Goal: Communication & Community: Answer question/provide support

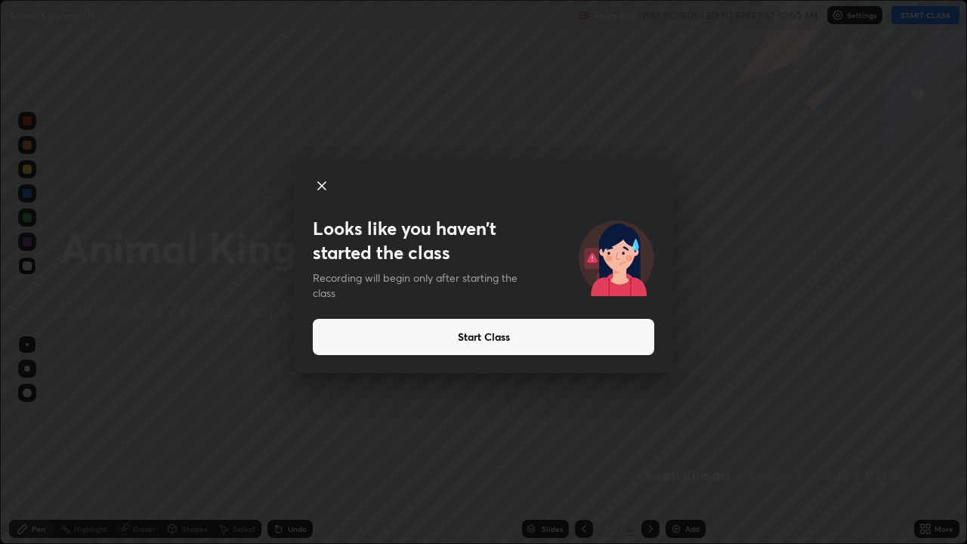
scroll to position [544, 967]
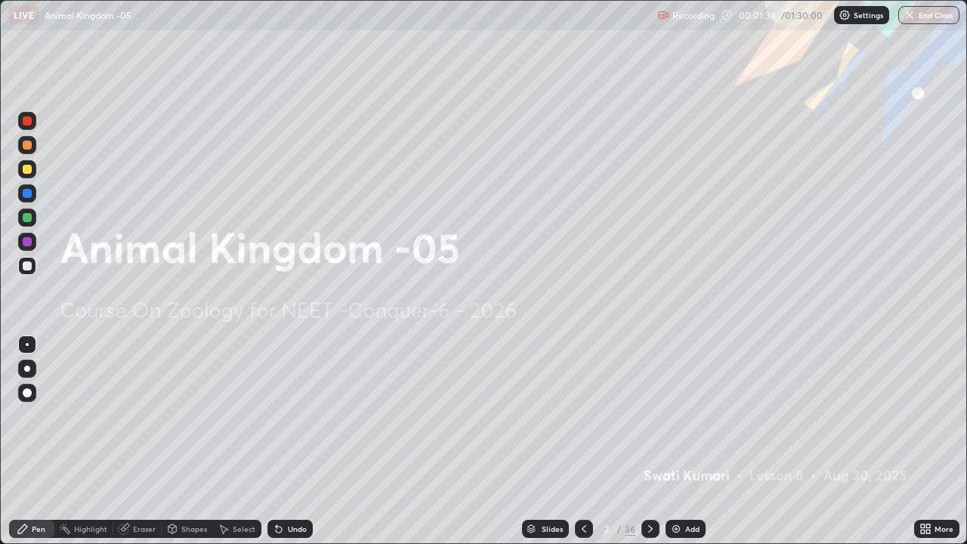
click at [25, 171] on div at bounding box center [27, 169] width 9 height 9
click at [27, 271] on div at bounding box center [27, 266] width 18 height 18
click at [24, 176] on div at bounding box center [27, 169] width 18 height 18
click at [27, 369] on div at bounding box center [27, 369] width 6 height 6
click at [24, 144] on div at bounding box center [27, 144] width 9 height 9
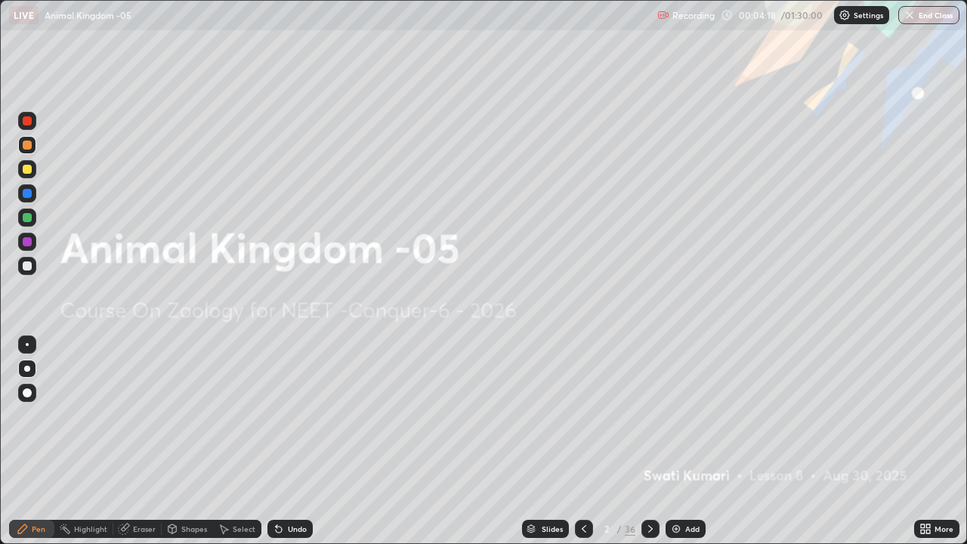
click at [682, 528] on div "Add" at bounding box center [685, 529] width 40 height 18
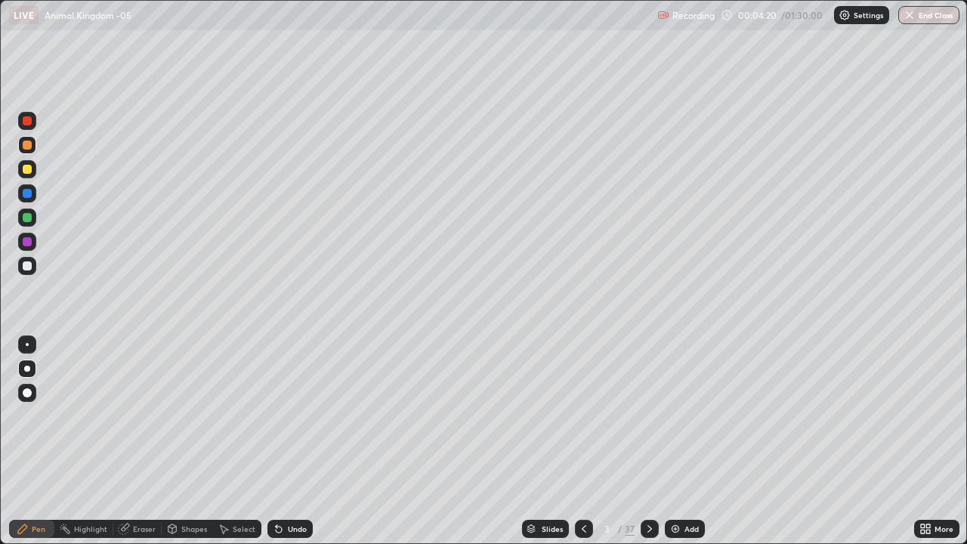
click at [27, 391] on div at bounding box center [27, 392] width 9 height 9
click at [26, 195] on div at bounding box center [27, 193] width 9 height 9
click at [539, 525] on div "Slides" at bounding box center [545, 529] width 47 height 18
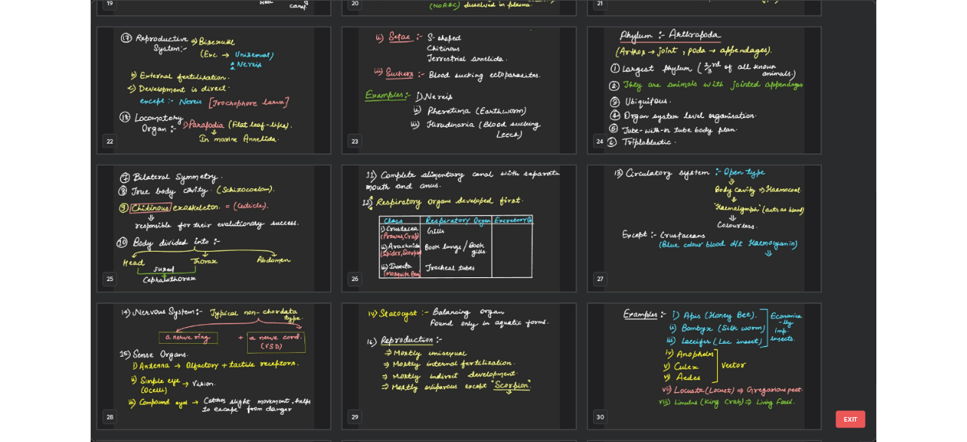
scroll to position [1164, 0]
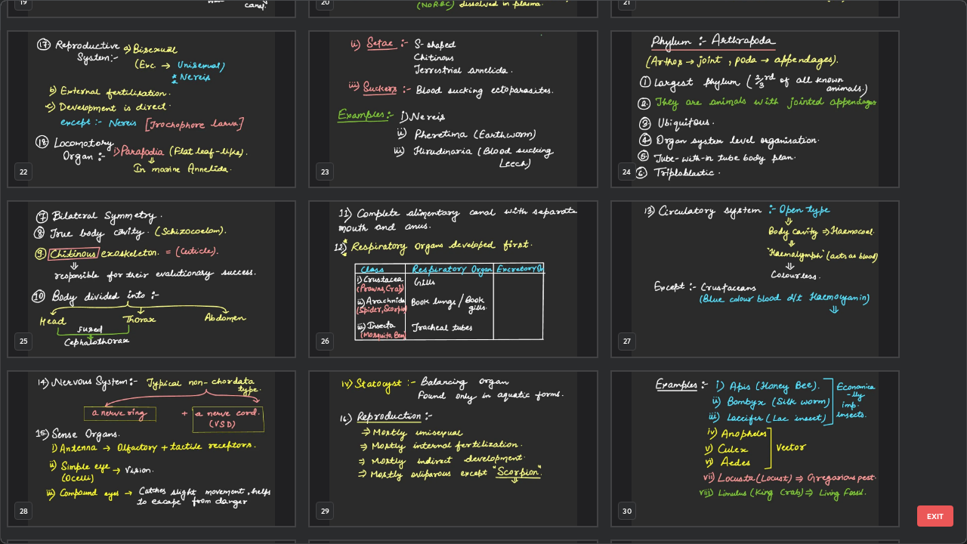
click at [652, 153] on img "grid" at bounding box center [755, 109] width 286 height 155
click at [658, 153] on img "grid" at bounding box center [755, 109] width 286 height 155
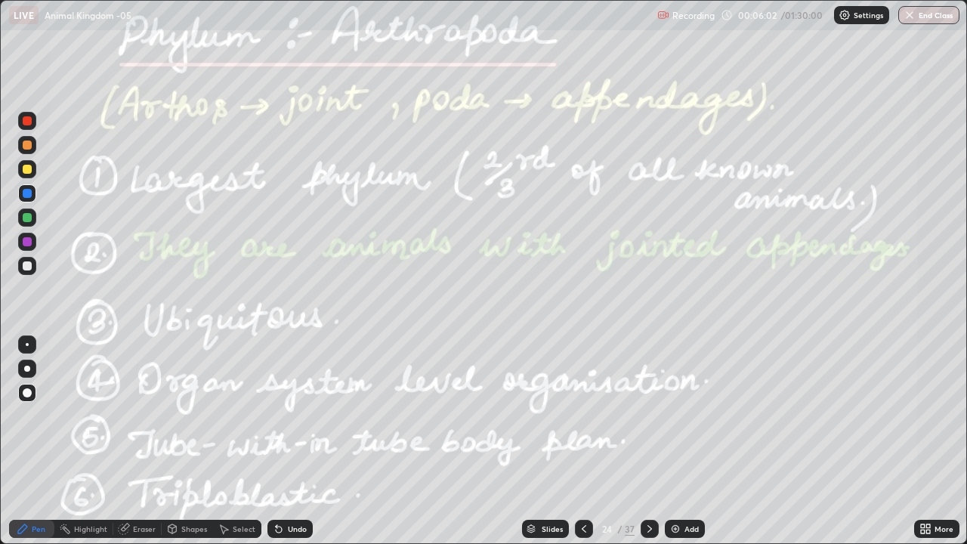
click at [33, 169] on div at bounding box center [27, 169] width 18 height 18
click at [26, 218] on div at bounding box center [27, 217] width 9 height 9
click at [73, 533] on div "Highlight" at bounding box center [83, 529] width 59 height 18
click at [32, 528] on div "Pen" at bounding box center [39, 529] width 14 height 8
click at [23, 249] on div at bounding box center [27, 242] width 18 height 18
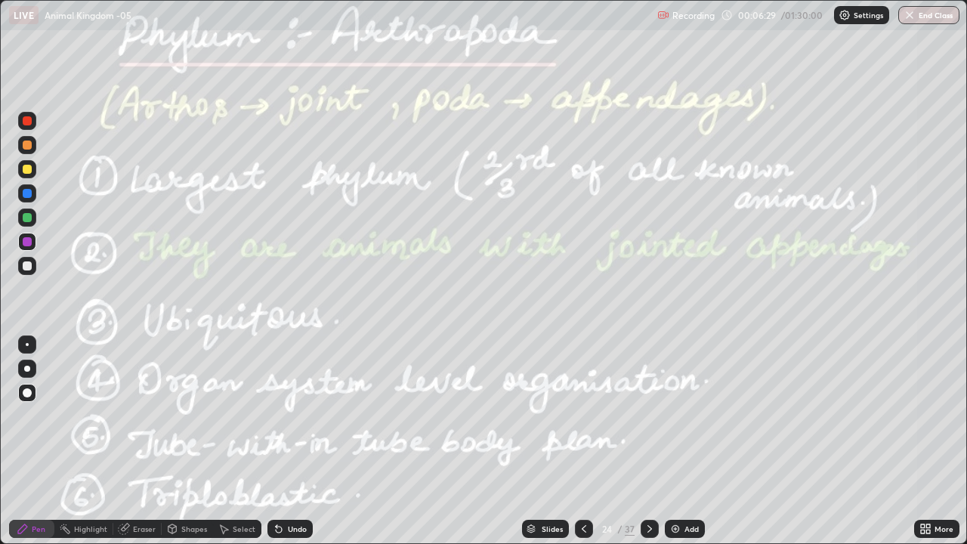
click at [172, 530] on icon at bounding box center [172, 530] width 0 height 5
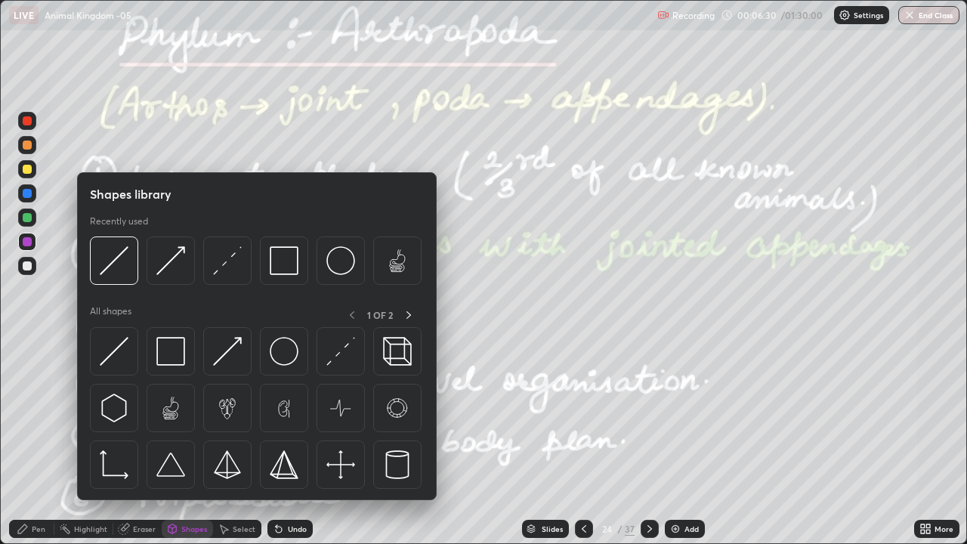
click at [123, 535] on div "Eraser" at bounding box center [137, 529] width 48 height 18
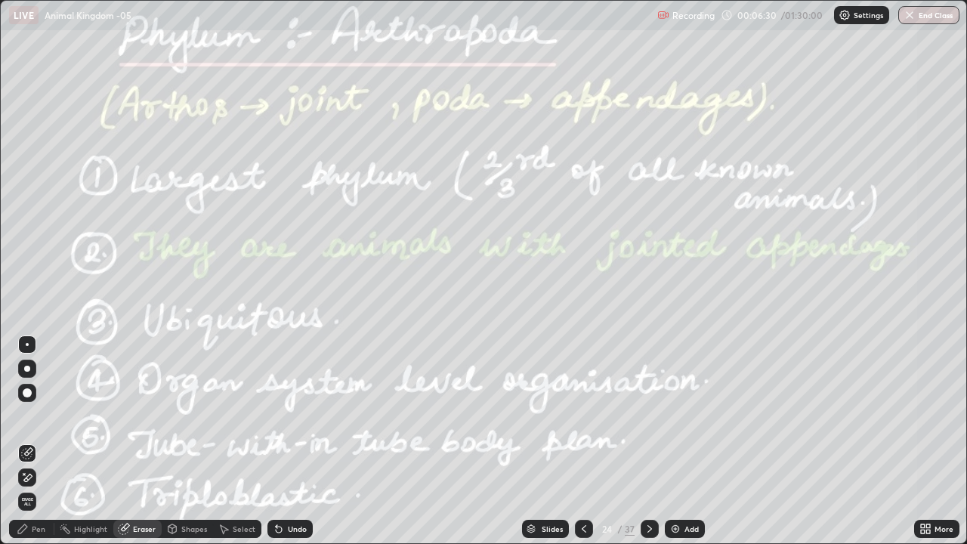
click at [76, 529] on div "Highlight" at bounding box center [90, 529] width 33 height 8
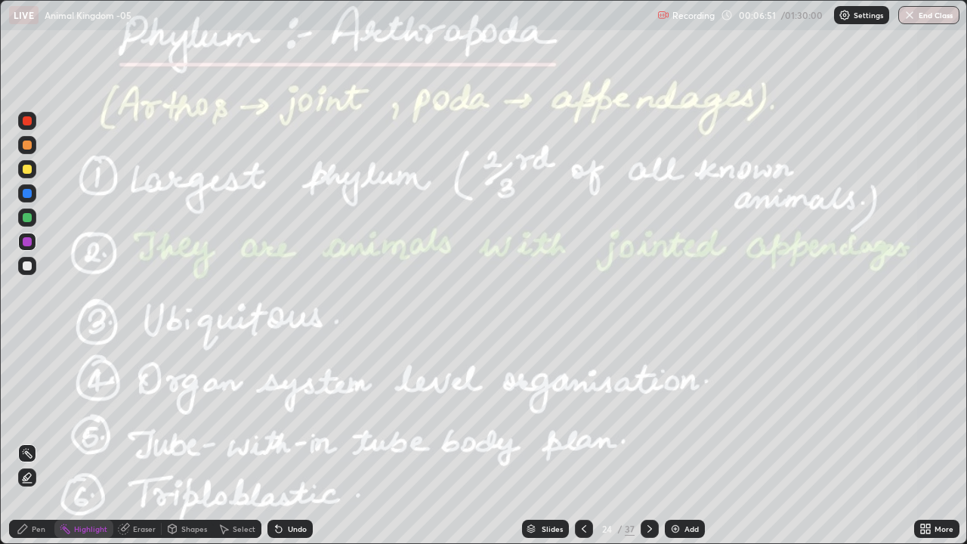
click at [28, 533] on icon at bounding box center [23, 529] width 12 height 12
click at [27, 267] on div at bounding box center [27, 265] width 9 height 9
click at [681, 531] on div "Add" at bounding box center [685, 529] width 40 height 18
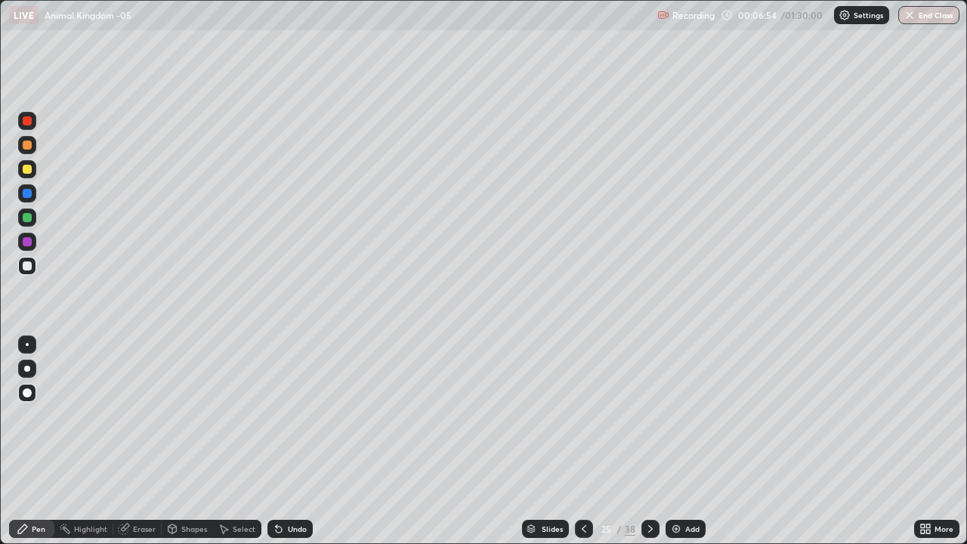
click at [28, 173] on div at bounding box center [27, 169] width 9 height 9
click at [35, 397] on div at bounding box center [27, 393] width 18 height 18
click at [29, 171] on div at bounding box center [27, 169] width 9 height 9
click at [288, 525] on div "Undo" at bounding box center [297, 529] width 19 height 8
click at [581, 525] on icon at bounding box center [584, 529] width 12 height 12
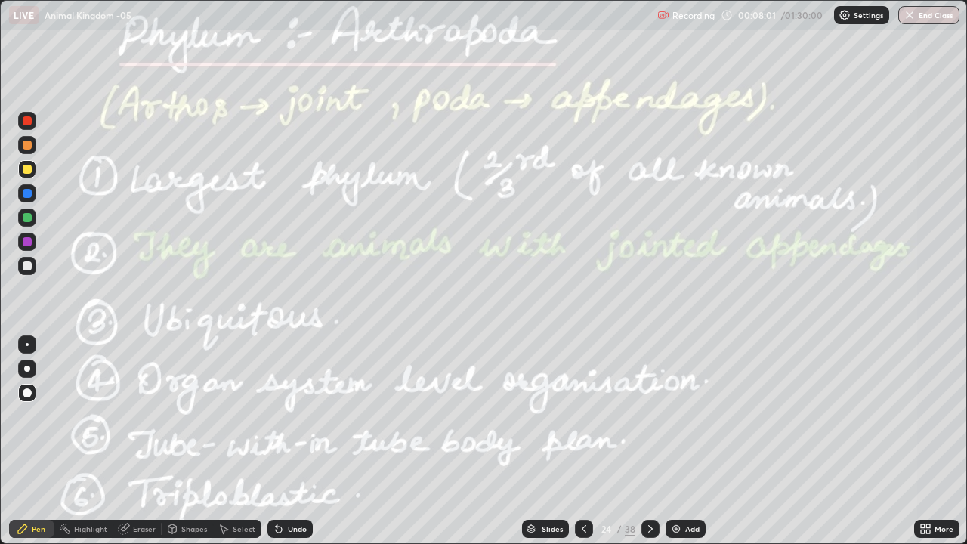
click at [91, 535] on div "Highlight" at bounding box center [83, 529] width 59 height 18
click at [19, 526] on icon at bounding box center [23, 529] width 12 height 12
click at [81, 532] on div "Highlight" at bounding box center [90, 529] width 33 height 8
click at [25, 242] on div at bounding box center [27, 241] width 9 height 9
click at [648, 529] on icon at bounding box center [650, 529] width 12 height 12
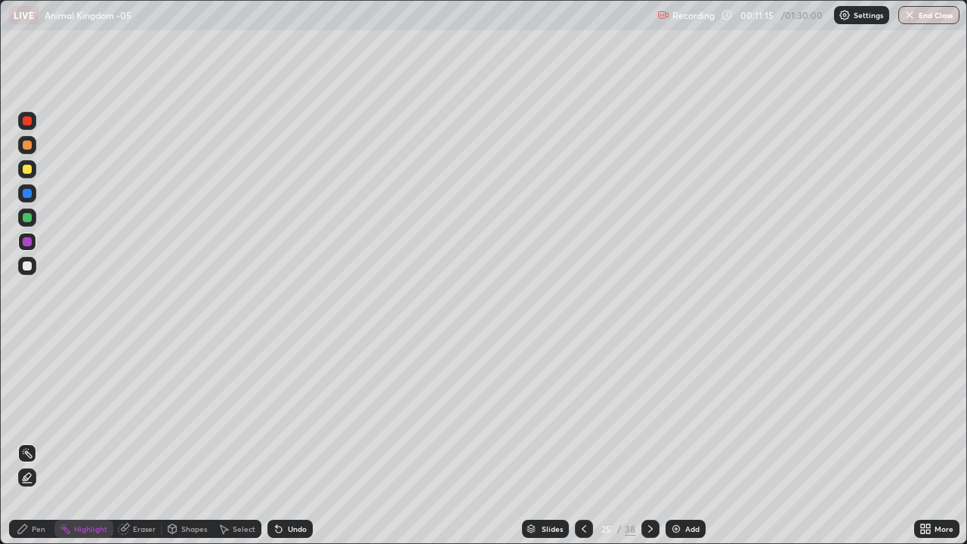
click at [647, 529] on icon at bounding box center [650, 529] width 12 height 12
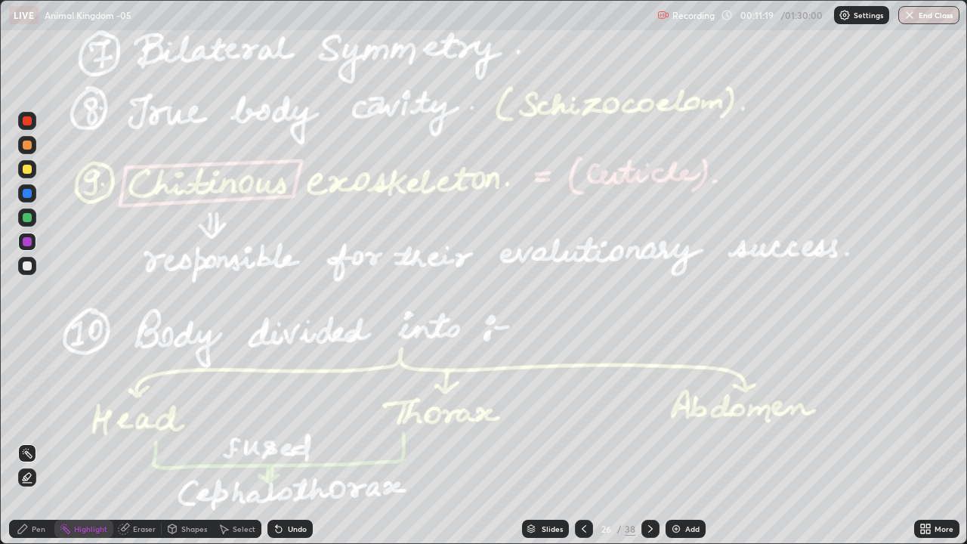
click at [20, 176] on div at bounding box center [27, 169] width 18 height 18
click at [76, 529] on div "Highlight" at bounding box center [90, 529] width 33 height 8
click at [26, 470] on div at bounding box center [27, 477] width 18 height 18
click at [19, 530] on icon at bounding box center [22, 528] width 9 height 9
click at [23, 194] on div at bounding box center [27, 193] width 9 height 9
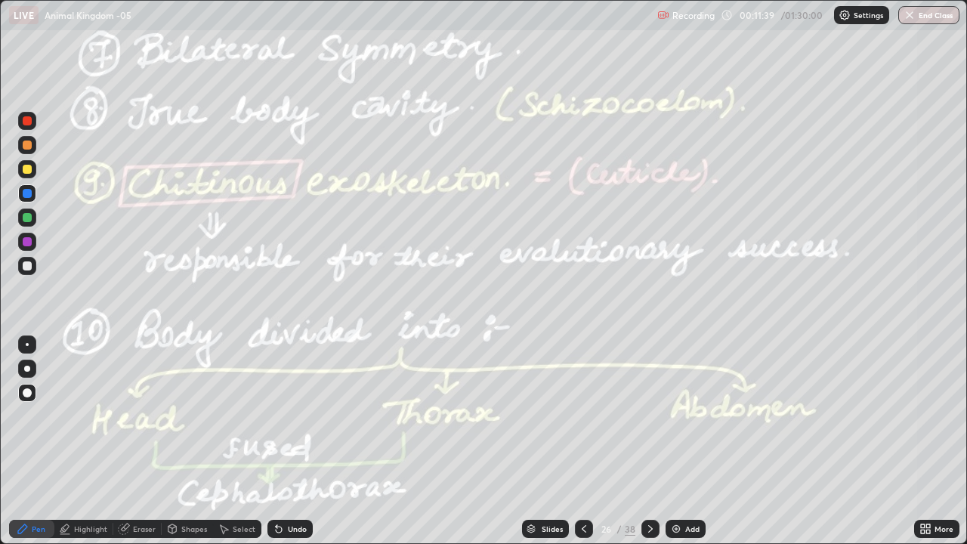
click at [26, 240] on div at bounding box center [27, 241] width 9 height 9
click at [76, 525] on div "Highlight" at bounding box center [90, 529] width 33 height 8
click at [26, 452] on icon at bounding box center [27, 453] width 2 height 2
click at [29, 174] on div at bounding box center [27, 169] width 18 height 18
click at [27, 477] on icon at bounding box center [27, 477] width 12 height 12
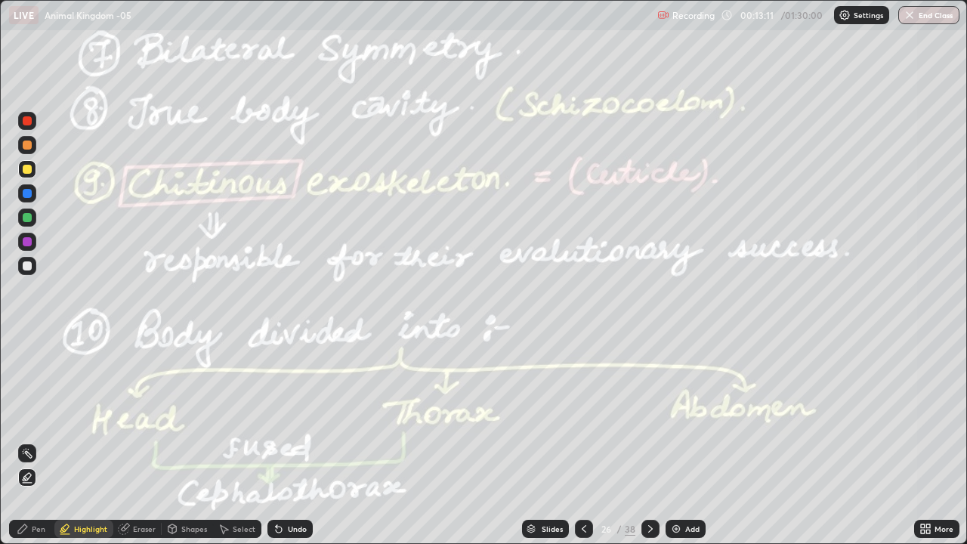
click at [683, 531] on div "Add" at bounding box center [685, 529] width 40 height 18
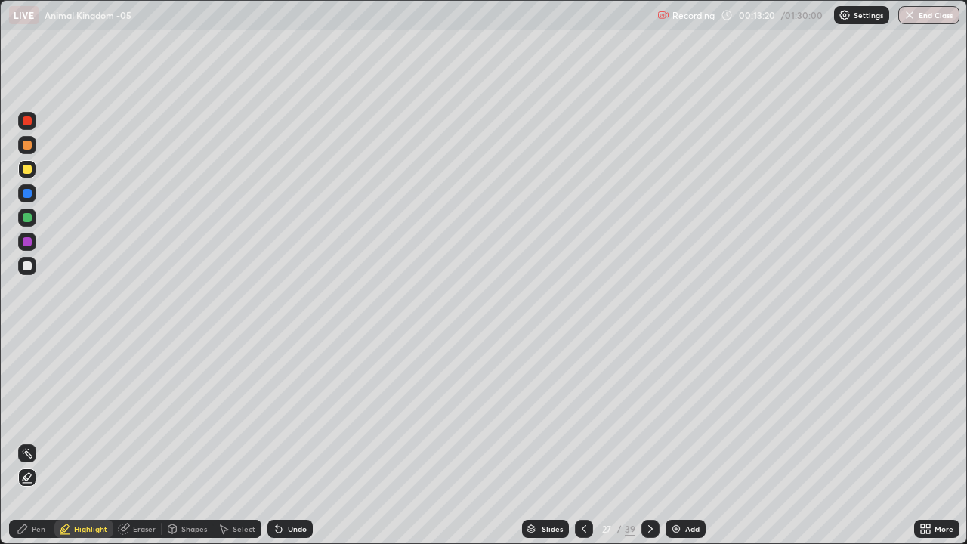
click at [26, 264] on div at bounding box center [27, 265] width 9 height 9
click at [23, 522] on div "Pen" at bounding box center [31, 529] width 45 height 18
click at [85, 529] on div "Highlight" at bounding box center [90, 529] width 33 height 8
click at [30, 454] on rect at bounding box center [29, 455] width 8 height 8
click at [26, 241] on div at bounding box center [27, 241] width 9 height 9
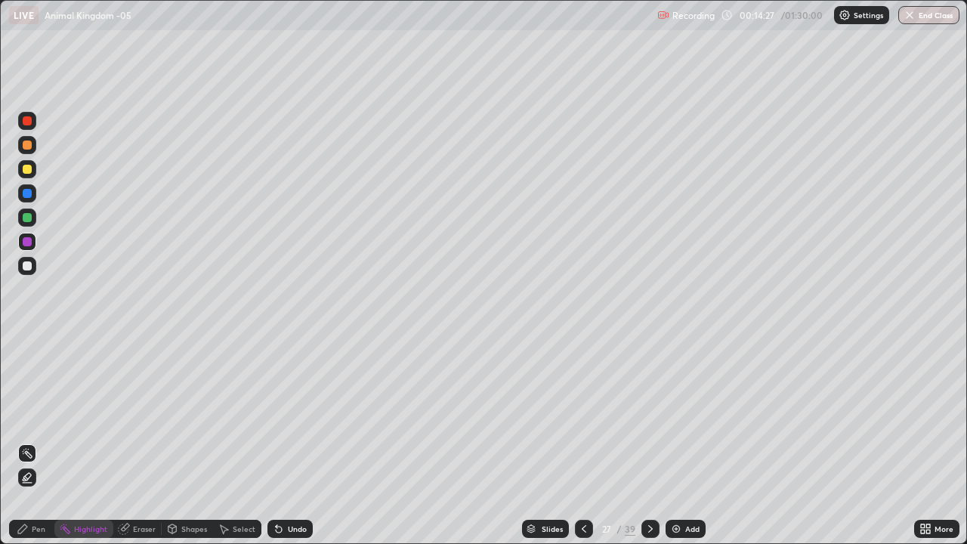
click at [583, 528] on icon at bounding box center [584, 529] width 12 height 12
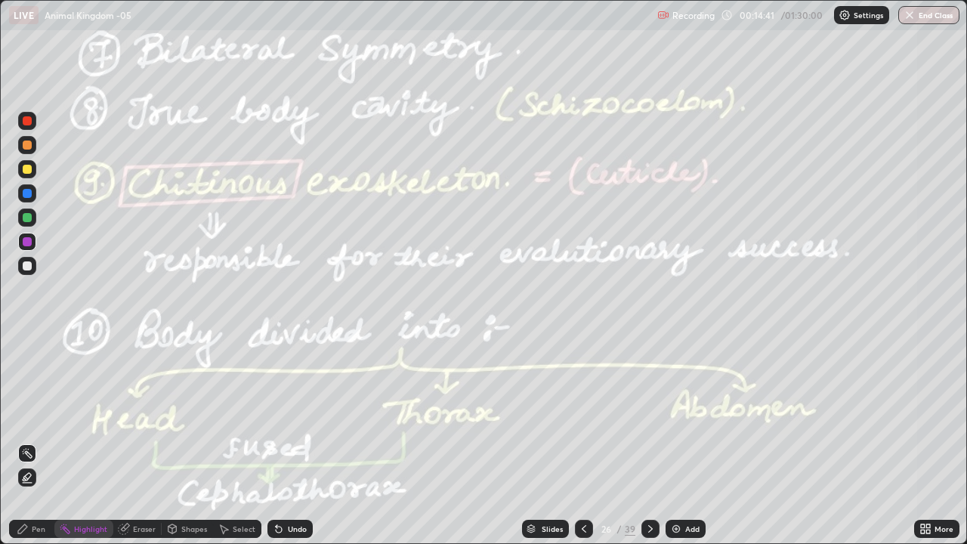
click at [648, 529] on icon at bounding box center [650, 529] width 12 height 12
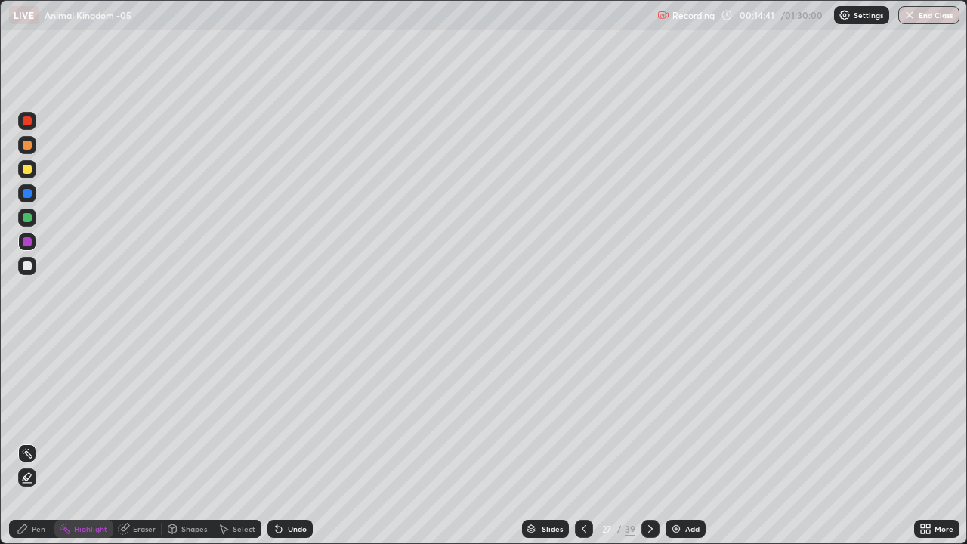
click at [647, 526] on icon at bounding box center [650, 529] width 12 height 12
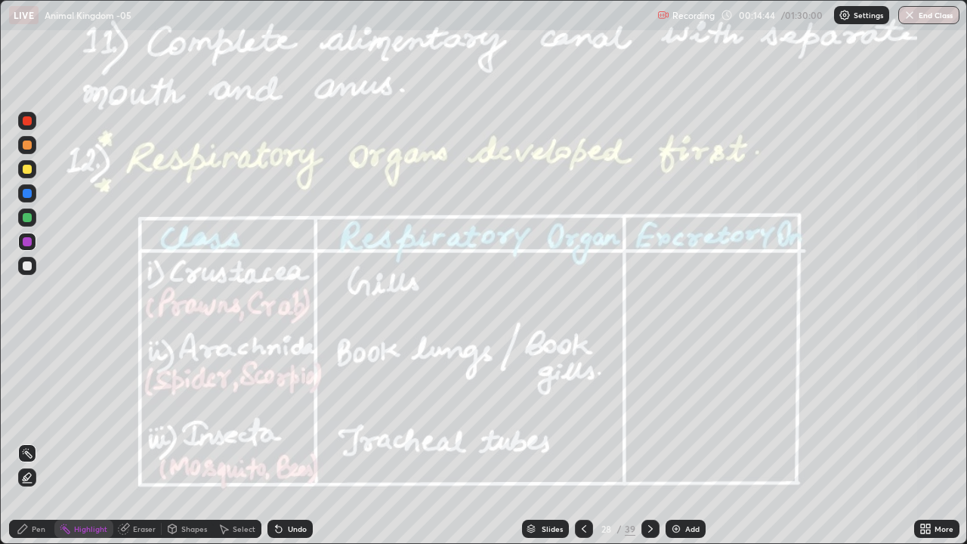
click at [23, 171] on div at bounding box center [27, 169] width 9 height 9
click at [26, 194] on div at bounding box center [27, 193] width 9 height 9
click at [44, 533] on div "Pen" at bounding box center [31, 529] width 45 height 18
click at [24, 245] on div at bounding box center [27, 241] width 9 height 9
click at [88, 532] on div "Highlight" at bounding box center [90, 529] width 33 height 8
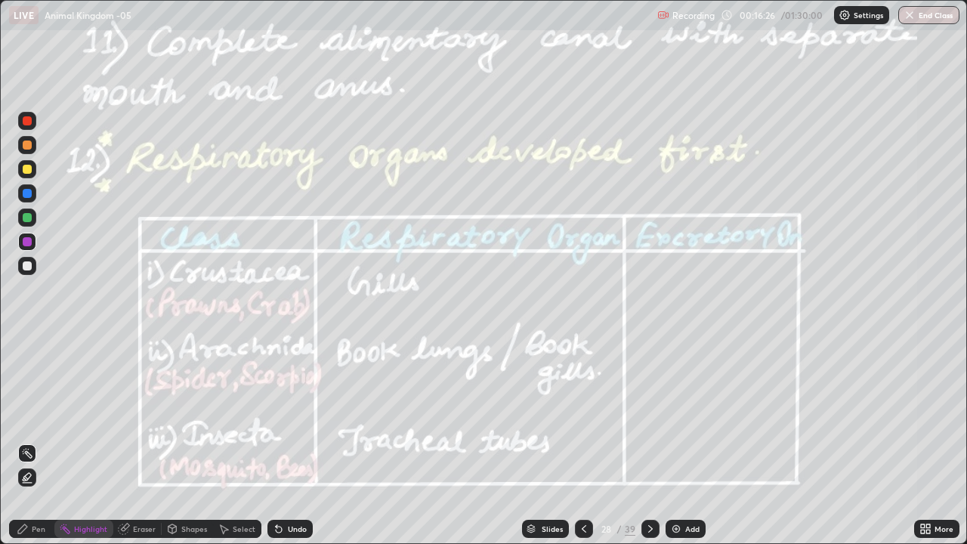
click at [26, 477] on icon at bounding box center [26, 478] width 3 height 3
click at [29, 529] on div "Pen" at bounding box center [31, 529] width 45 height 18
click at [27, 366] on div at bounding box center [27, 369] width 6 height 6
click at [31, 266] on div at bounding box center [27, 265] width 9 height 9
click at [76, 525] on div "Highlight" at bounding box center [90, 529] width 33 height 8
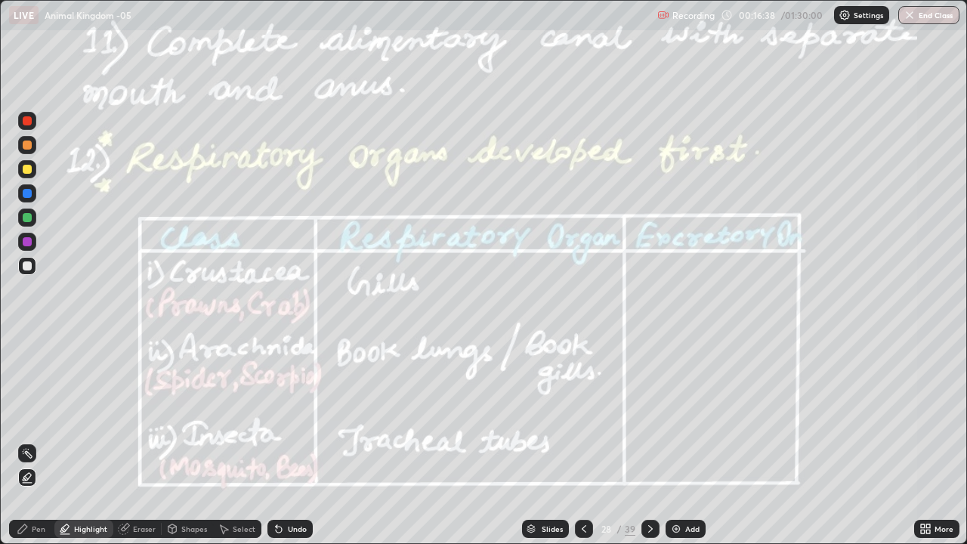
click at [26, 242] on div at bounding box center [27, 241] width 9 height 9
click at [289, 532] on div "Undo" at bounding box center [297, 529] width 19 height 8
click at [289, 527] on div "Undo" at bounding box center [297, 529] width 19 height 8
click at [282, 530] on icon at bounding box center [279, 529] width 12 height 12
click at [288, 529] on div "Undo" at bounding box center [297, 529] width 19 height 8
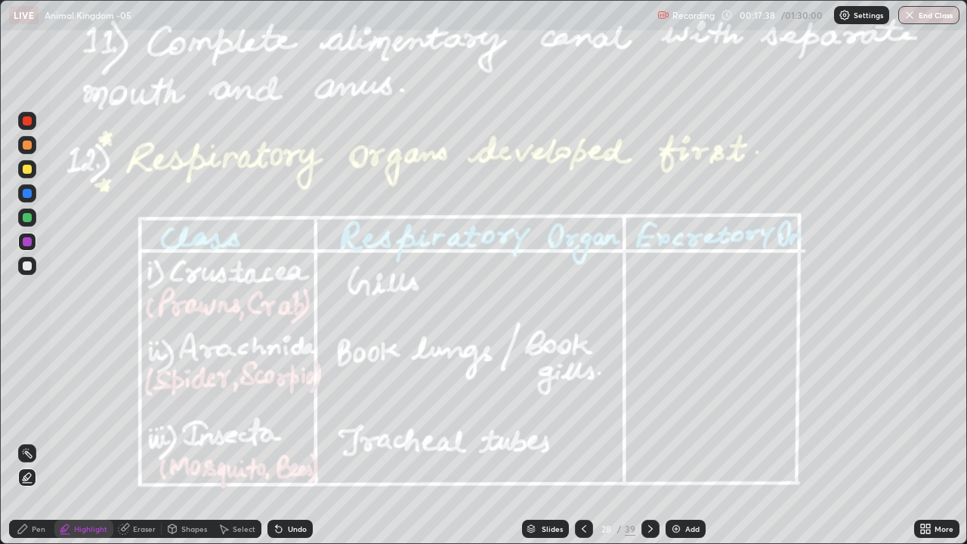
click at [288, 529] on div "Undo" at bounding box center [297, 529] width 19 height 8
click at [288, 532] on div "Undo" at bounding box center [297, 529] width 19 height 8
click at [28, 454] on icon at bounding box center [27, 453] width 12 height 12
click at [646, 529] on icon at bounding box center [650, 529] width 12 height 12
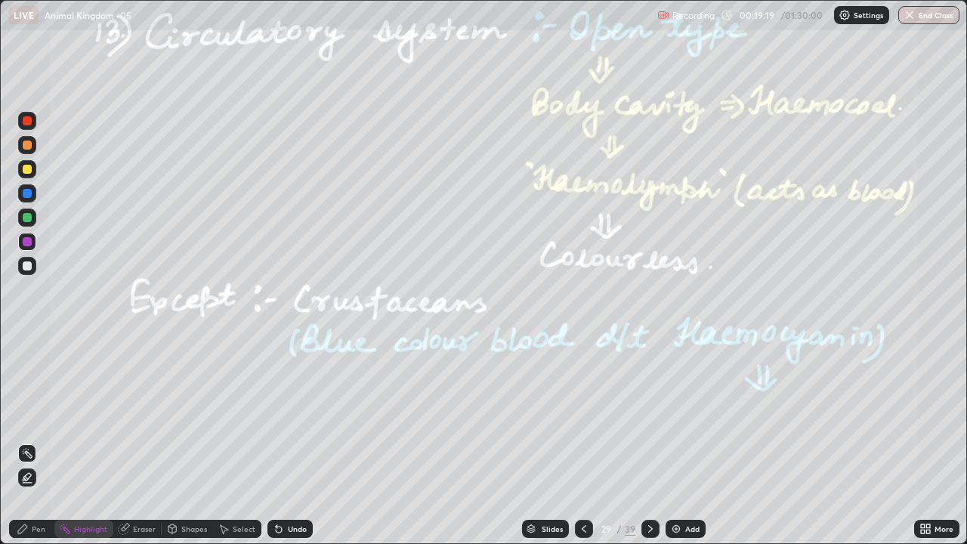
click at [591, 535] on div at bounding box center [584, 529] width 18 height 30
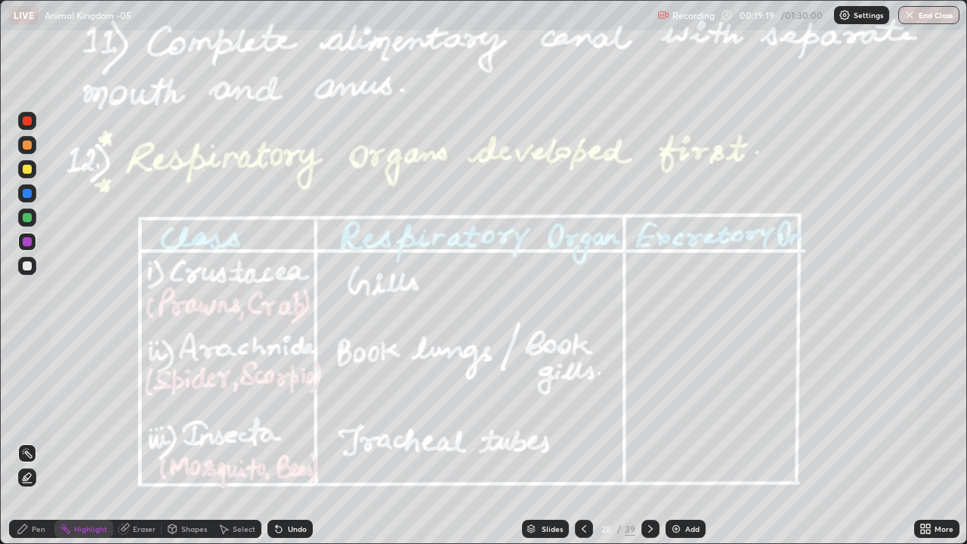
click at [582, 529] on icon at bounding box center [584, 529] width 12 height 12
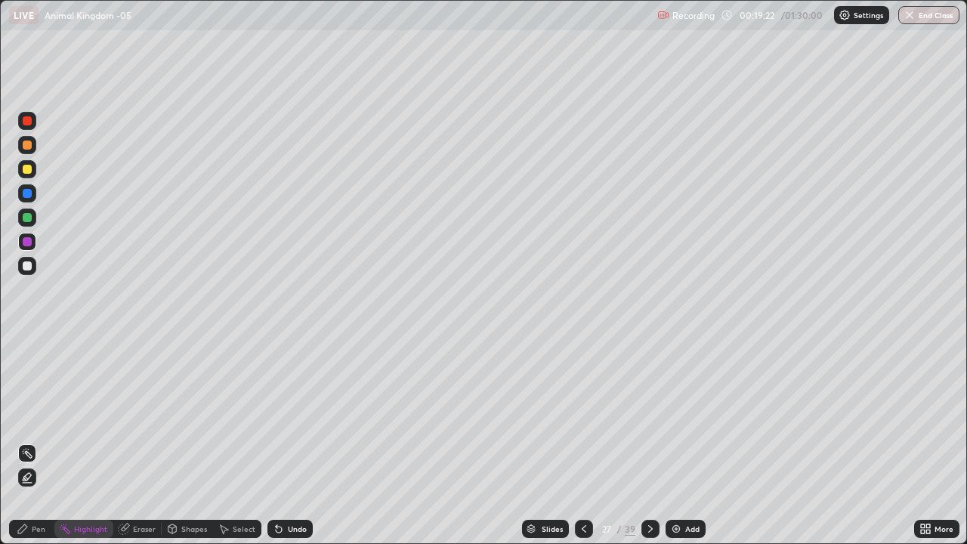
click at [35, 192] on div at bounding box center [27, 193] width 18 height 18
click at [30, 521] on div "Pen" at bounding box center [31, 529] width 45 height 18
click at [26, 396] on div at bounding box center [27, 392] width 9 height 9
click at [30, 217] on div at bounding box center [27, 217] width 9 height 9
click at [32, 193] on div at bounding box center [27, 193] width 18 height 18
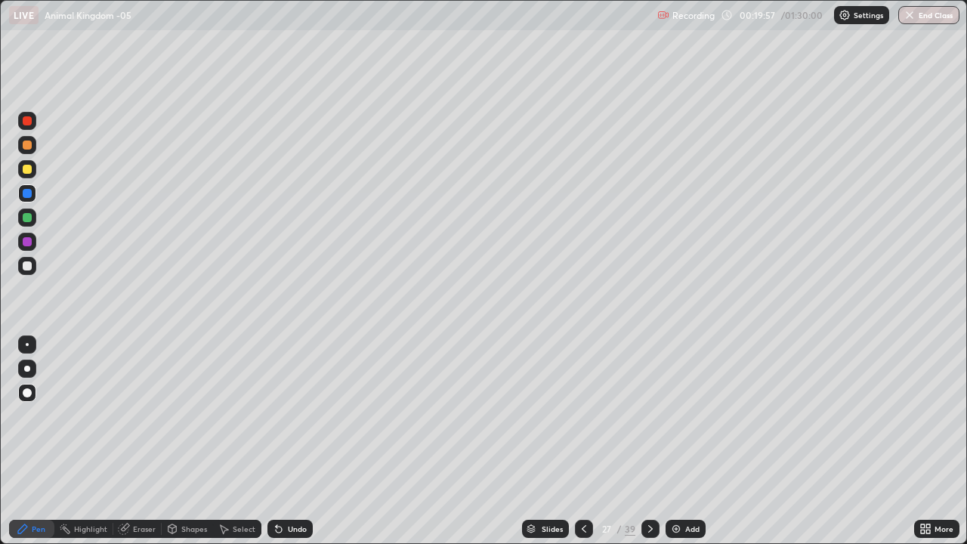
click at [25, 263] on div at bounding box center [27, 265] width 9 height 9
click at [23, 243] on div at bounding box center [27, 241] width 9 height 9
click at [582, 529] on icon at bounding box center [584, 529] width 12 height 12
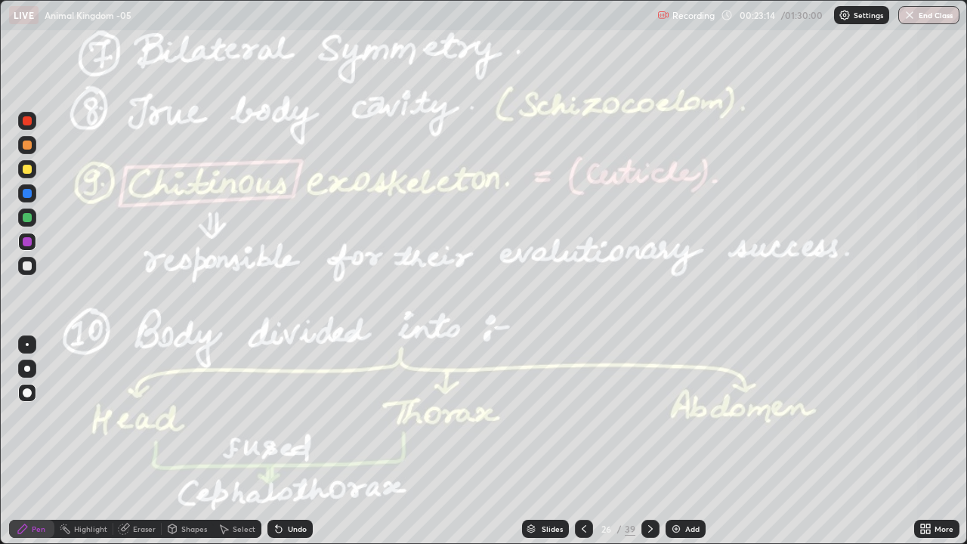
click at [91, 529] on div "Highlight" at bounding box center [90, 529] width 33 height 8
click at [647, 528] on icon at bounding box center [650, 529] width 12 height 12
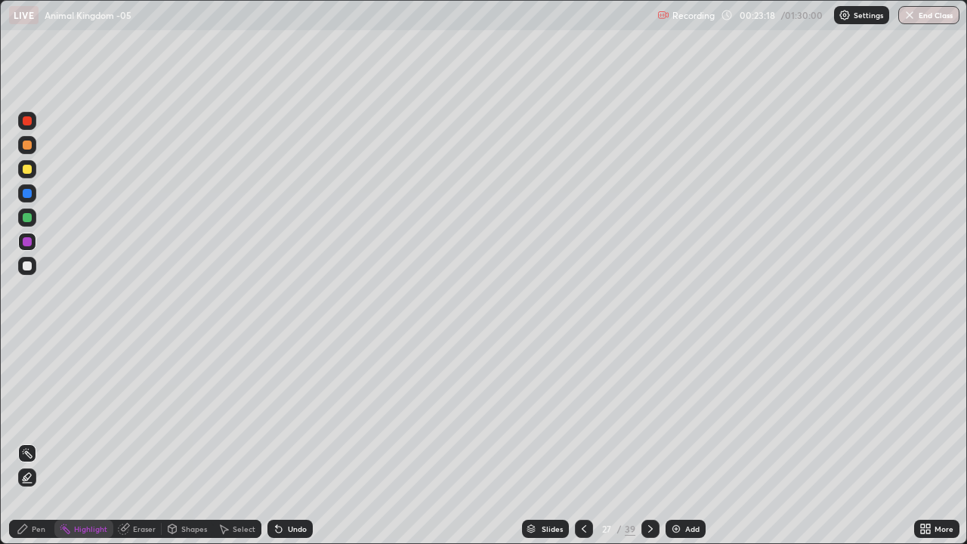
click at [648, 529] on icon at bounding box center [650, 529] width 12 height 12
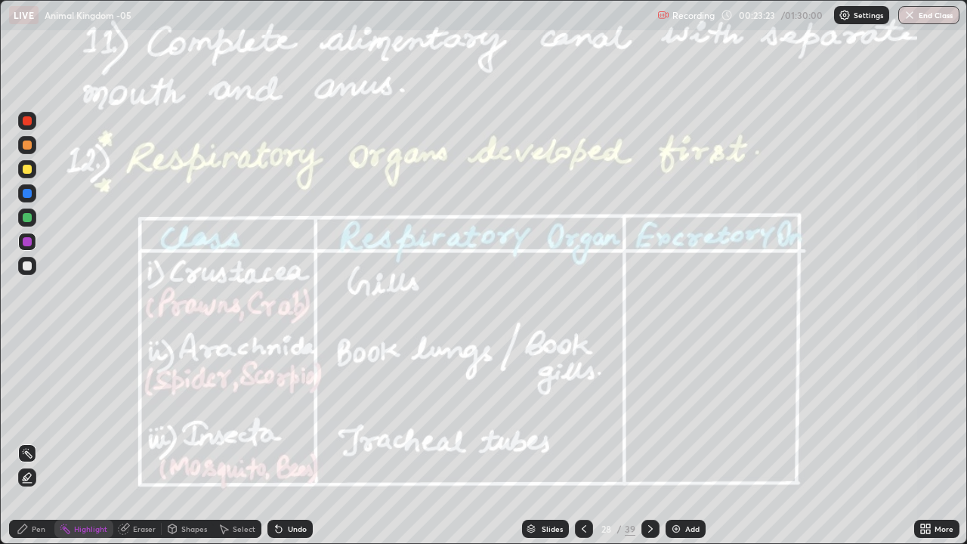
click at [20, 534] on icon at bounding box center [23, 529] width 12 height 12
click at [26, 193] on div at bounding box center [27, 193] width 9 height 9
click at [31, 218] on div at bounding box center [27, 217] width 9 height 9
click at [288, 530] on div "Undo" at bounding box center [297, 529] width 19 height 8
click at [135, 530] on div "Eraser" at bounding box center [144, 529] width 23 height 8
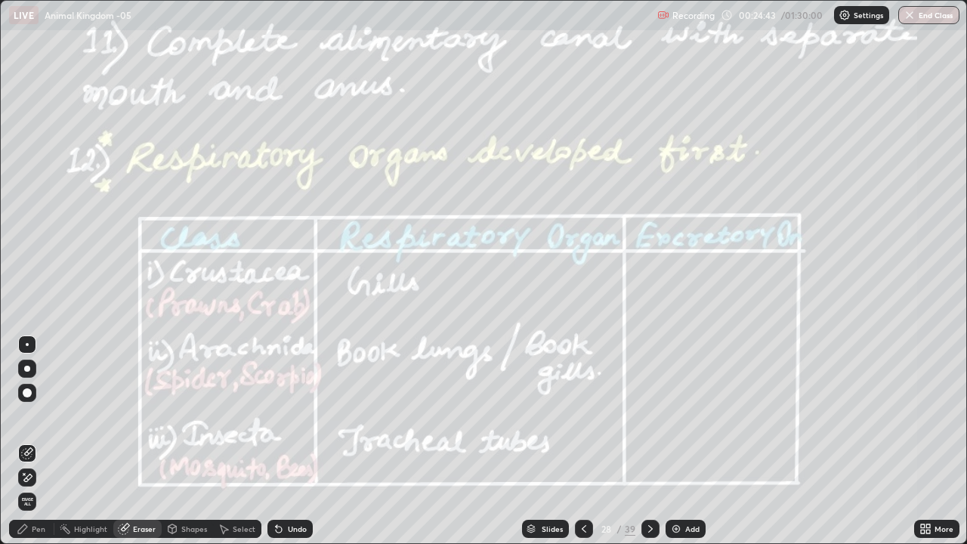
click at [33, 529] on div "Pen" at bounding box center [39, 529] width 14 height 8
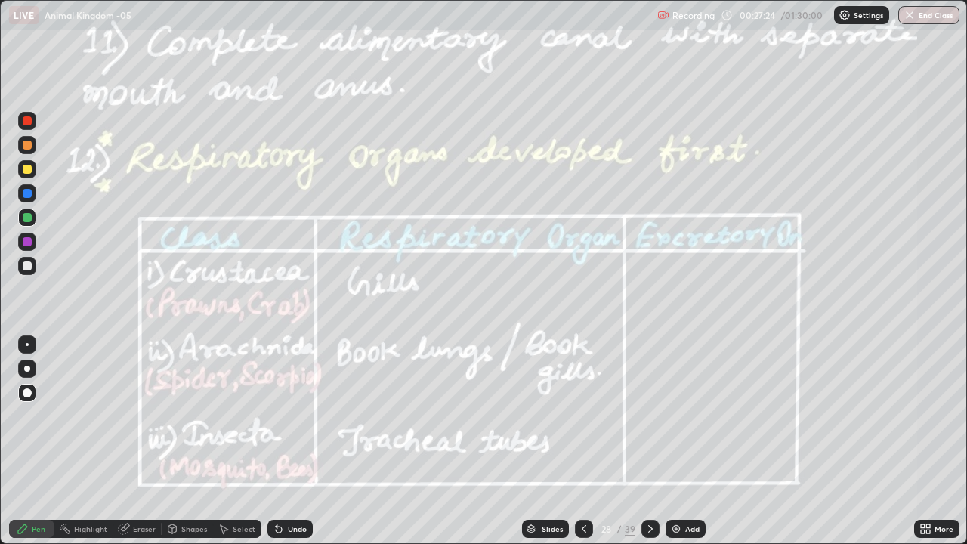
click at [23, 242] on div at bounding box center [27, 241] width 9 height 9
click at [647, 532] on icon at bounding box center [650, 529] width 12 height 12
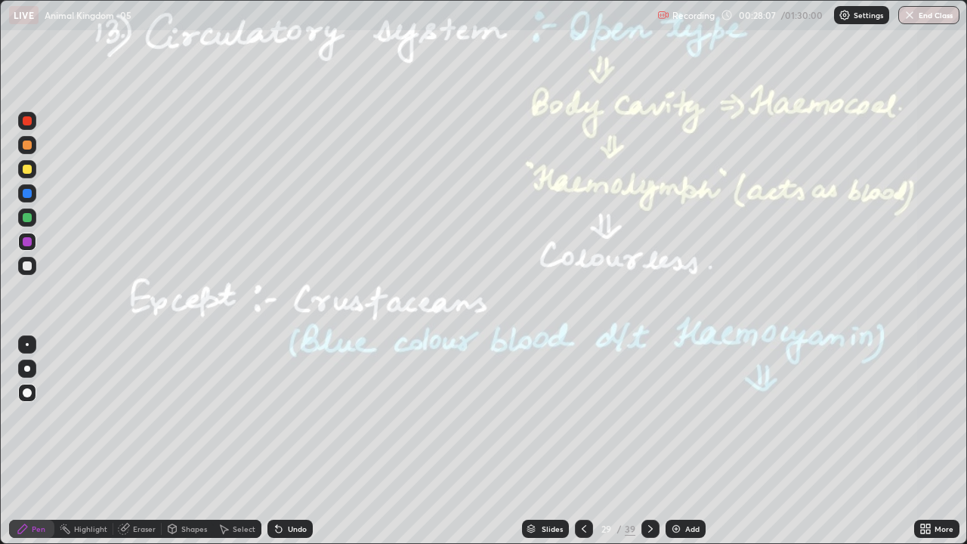
click at [25, 197] on div at bounding box center [27, 193] width 9 height 9
click at [23, 245] on div at bounding box center [27, 242] width 18 height 18
click at [80, 529] on div "Highlight" at bounding box center [90, 529] width 33 height 8
click at [19, 471] on div at bounding box center [27, 477] width 18 height 18
click at [649, 525] on icon at bounding box center [650, 529] width 12 height 12
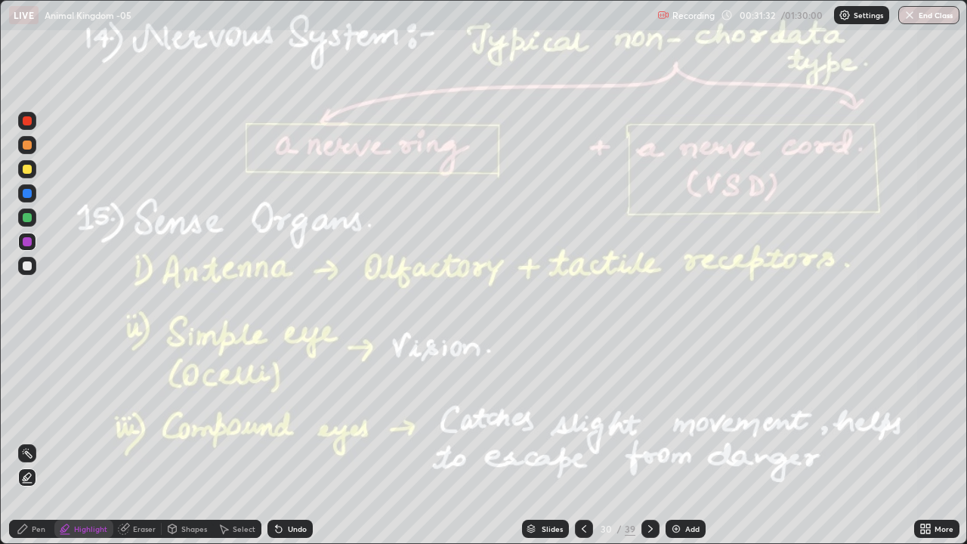
click at [23, 453] on circle at bounding box center [24, 453] width 2 height 2
click at [290, 535] on div "Undo" at bounding box center [289, 529] width 45 height 18
click at [26, 220] on div at bounding box center [27, 217] width 9 height 9
click at [17, 530] on icon at bounding box center [23, 529] width 12 height 12
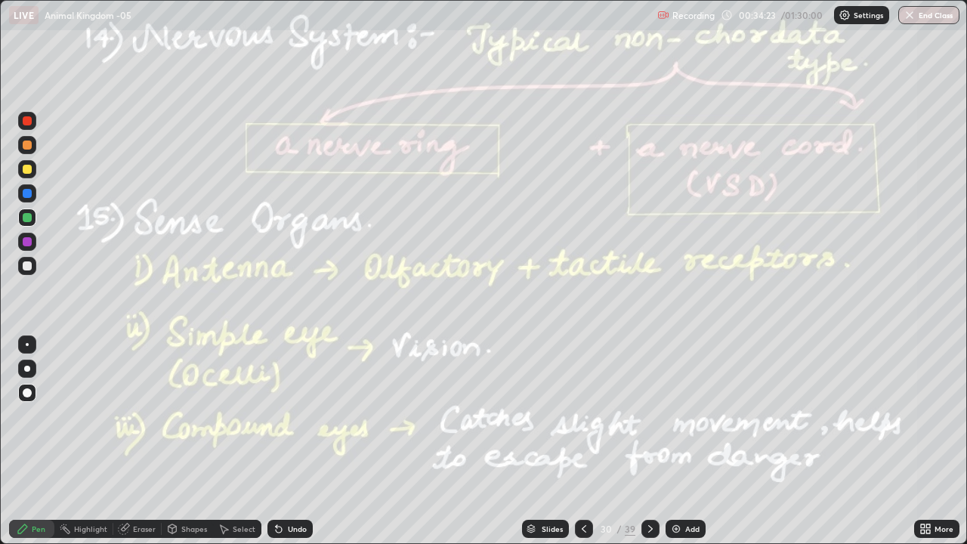
click at [135, 523] on div "Eraser" at bounding box center [137, 529] width 48 height 18
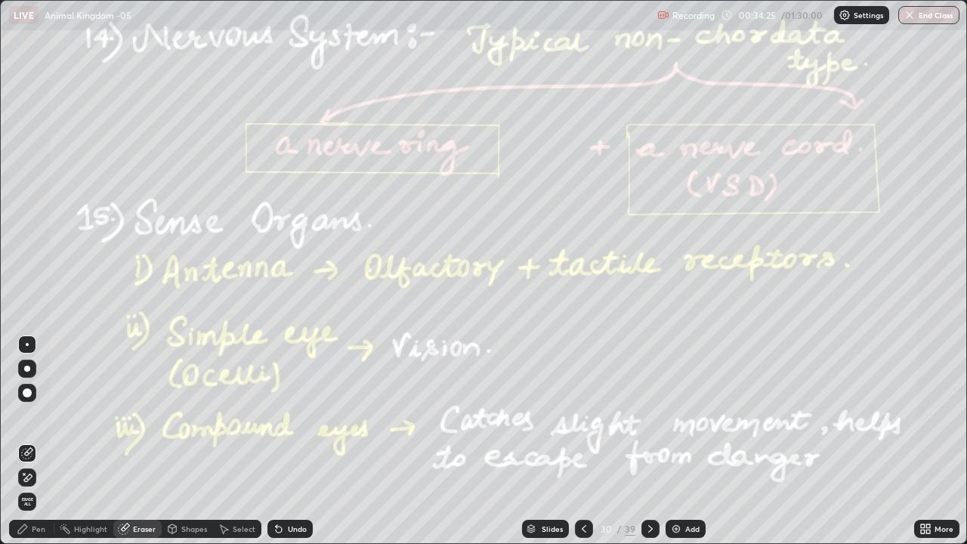
click at [32, 535] on div "Pen" at bounding box center [31, 529] width 45 height 18
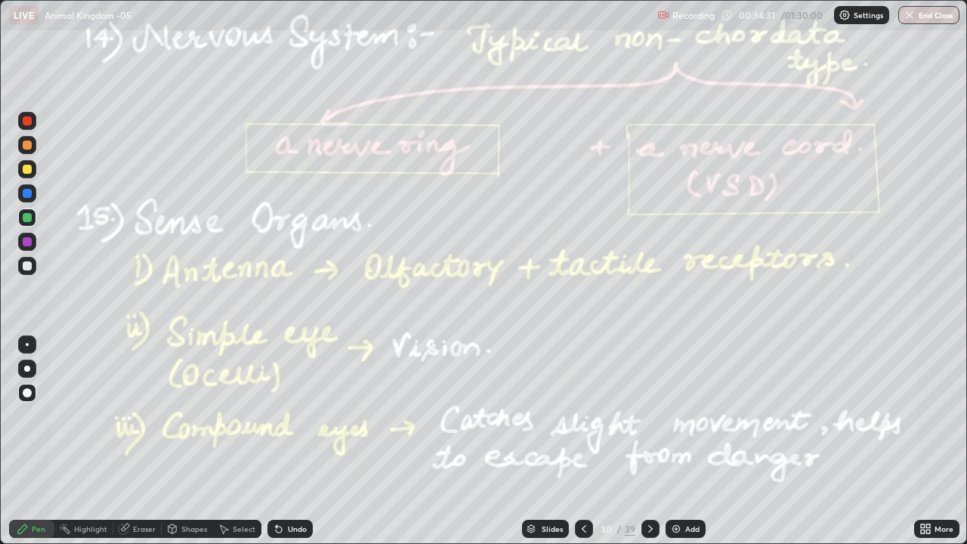
click at [23, 264] on div at bounding box center [27, 265] width 9 height 9
click at [29, 238] on div at bounding box center [27, 241] width 9 height 9
click at [91, 529] on div "Highlight" at bounding box center [90, 529] width 33 height 8
click at [24, 193] on div at bounding box center [27, 193] width 9 height 9
click at [22, 524] on icon at bounding box center [23, 529] width 12 height 12
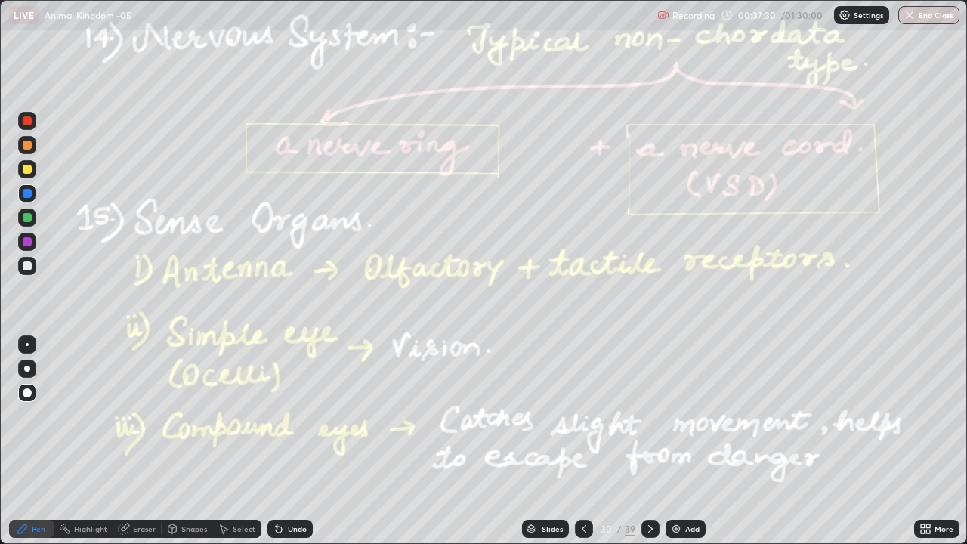
click at [24, 270] on div at bounding box center [27, 265] width 9 height 9
click at [127, 529] on icon at bounding box center [124, 529] width 10 height 10
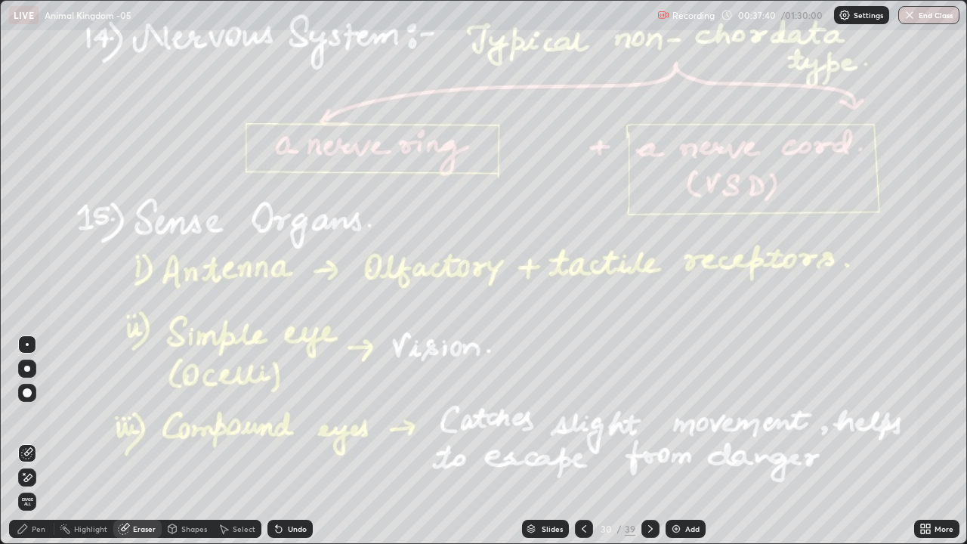
click at [76, 535] on div "Highlight" at bounding box center [83, 529] width 59 height 18
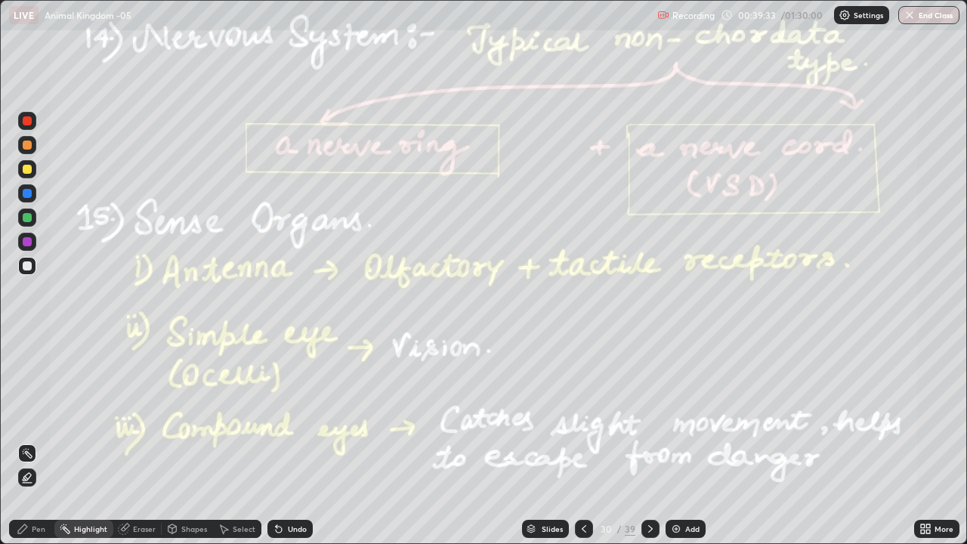
click at [27, 168] on div at bounding box center [27, 169] width 9 height 9
click at [648, 529] on icon at bounding box center [650, 529] width 12 height 12
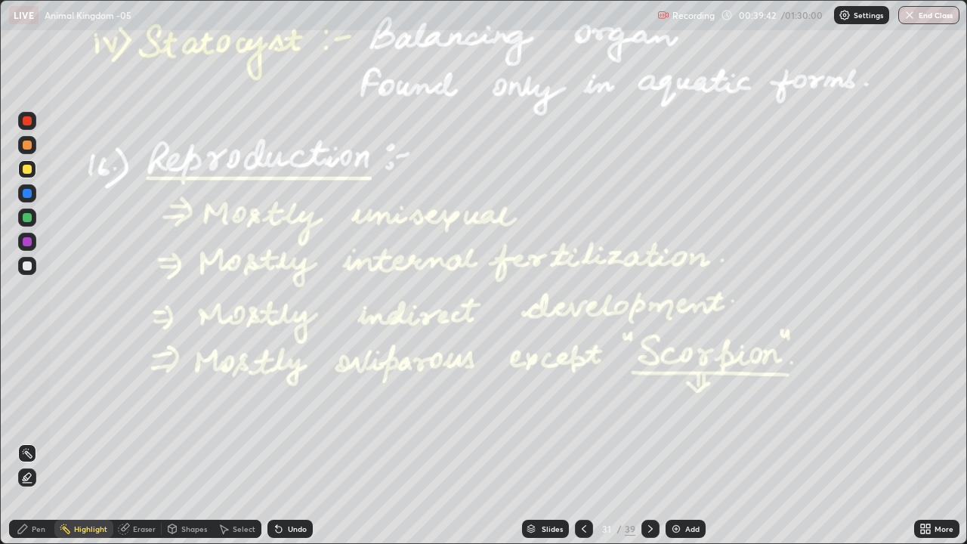
click at [24, 215] on div at bounding box center [27, 217] width 9 height 9
click at [25, 242] on div at bounding box center [27, 241] width 9 height 9
click at [61, 529] on circle at bounding box center [61, 529] width 2 height 2
click at [28, 194] on div at bounding box center [27, 193] width 9 height 9
click at [22, 534] on icon at bounding box center [23, 529] width 12 height 12
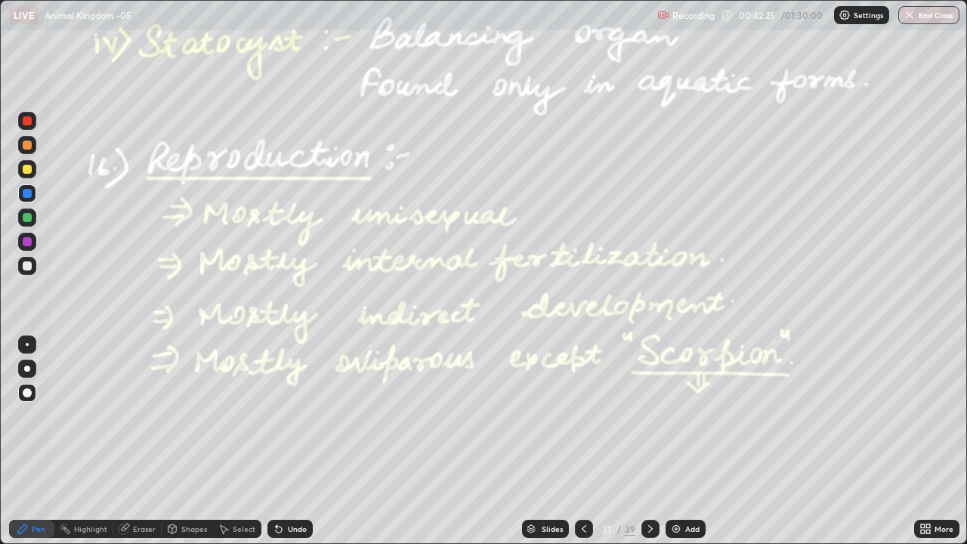
click at [94, 520] on div "Highlight" at bounding box center [83, 529] width 59 height 18
click at [27, 242] on div at bounding box center [27, 241] width 9 height 9
click at [36, 527] on div "Pen" at bounding box center [39, 529] width 14 height 8
click at [27, 216] on div at bounding box center [27, 217] width 9 height 9
click at [292, 529] on div "Undo" at bounding box center [297, 529] width 19 height 8
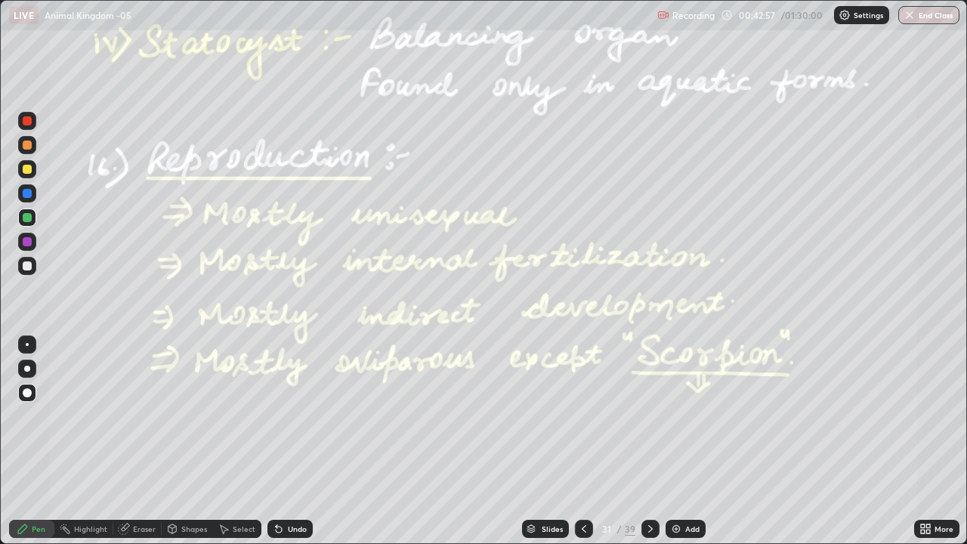
click at [293, 529] on div "Undo" at bounding box center [297, 529] width 19 height 8
click at [649, 529] on icon at bounding box center [650, 529] width 12 height 12
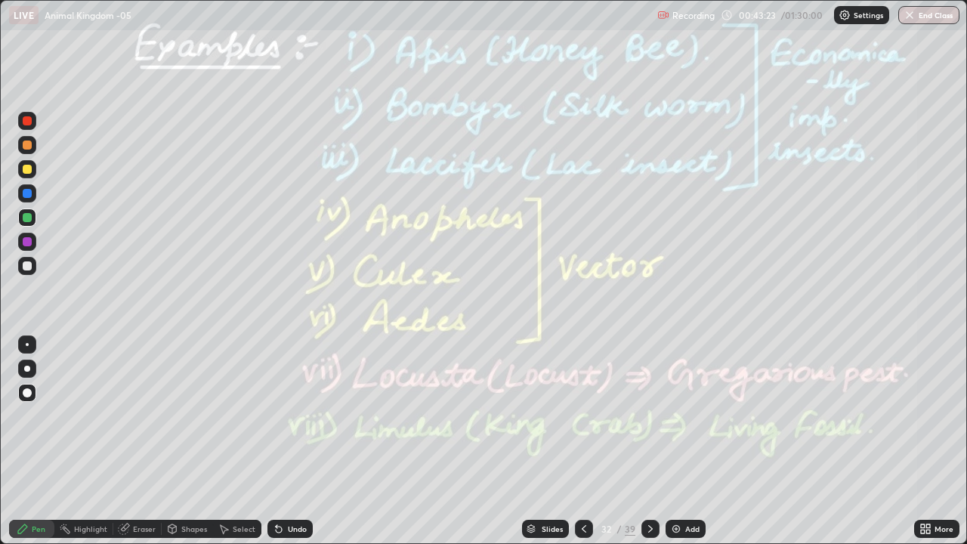
click at [77, 535] on div "Highlight" at bounding box center [83, 529] width 59 height 18
click at [21, 242] on div at bounding box center [27, 242] width 18 height 18
click at [27, 263] on div at bounding box center [27, 265] width 9 height 9
click at [30, 523] on div "Pen" at bounding box center [31, 529] width 45 height 18
click at [90, 529] on div "Highlight" at bounding box center [90, 529] width 33 height 8
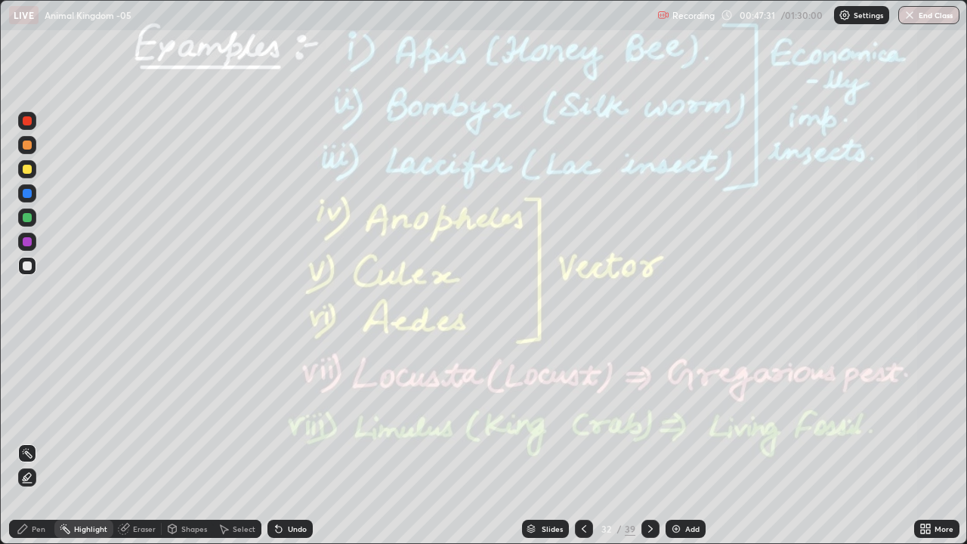
click at [27, 240] on div at bounding box center [27, 241] width 9 height 9
click at [29, 526] on div "Pen" at bounding box center [31, 529] width 45 height 18
click at [28, 216] on div at bounding box center [27, 217] width 9 height 9
click at [27, 366] on div at bounding box center [27, 369] width 6 height 6
click at [82, 527] on div "Highlight" at bounding box center [90, 529] width 33 height 8
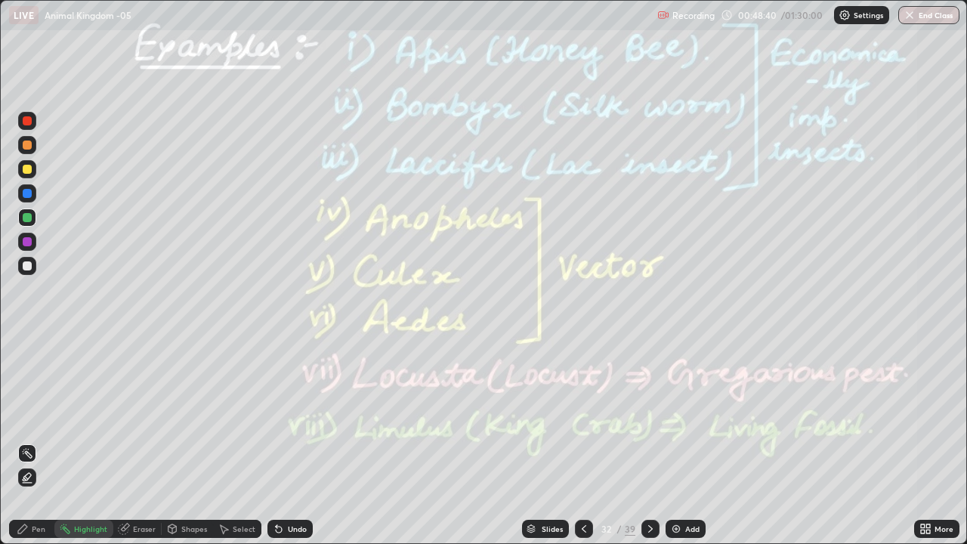
click at [37, 532] on div "Pen" at bounding box center [39, 529] width 14 height 8
click at [26, 267] on div at bounding box center [27, 265] width 9 height 9
click at [153, 523] on div "Eraser" at bounding box center [137, 529] width 48 height 18
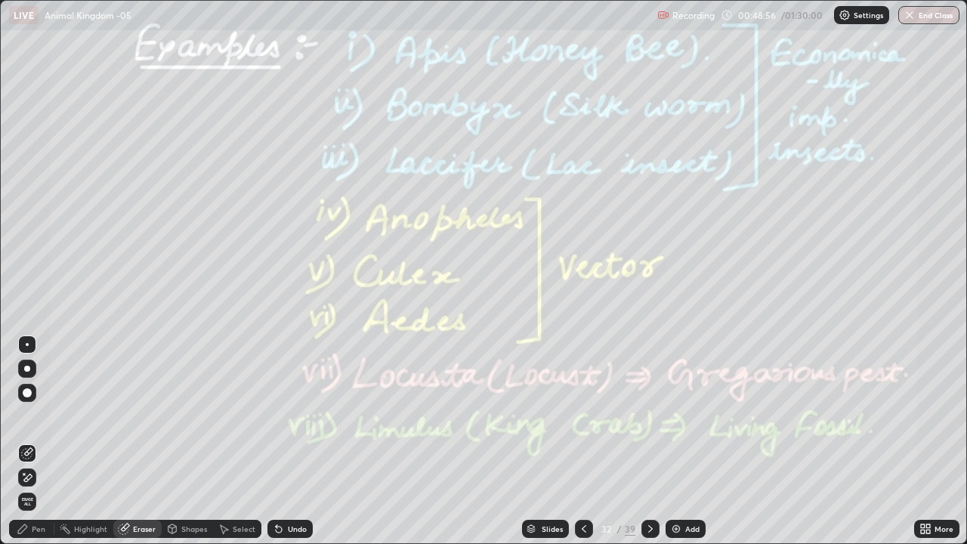
click at [32, 531] on div "Pen" at bounding box center [39, 529] width 14 height 8
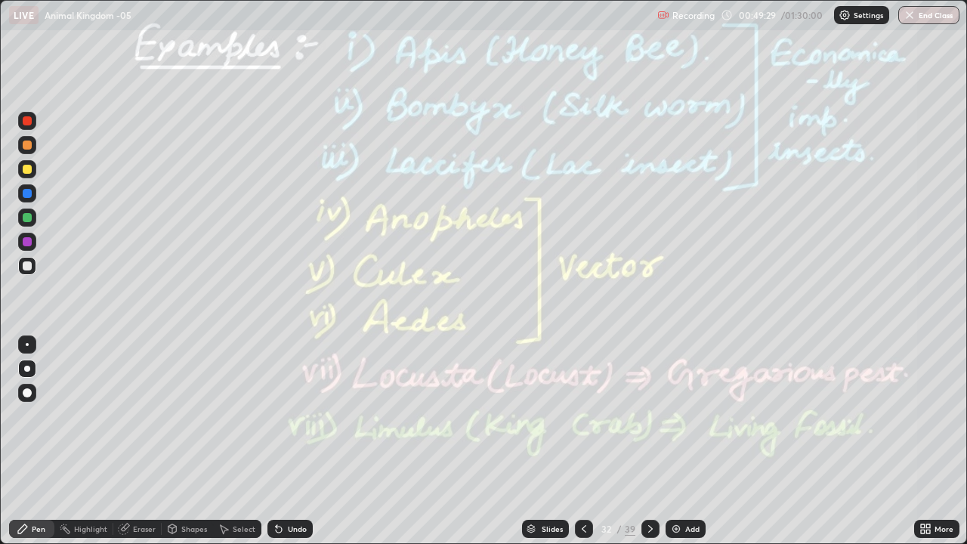
click at [133, 520] on div "Eraser" at bounding box center [137, 529] width 48 height 18
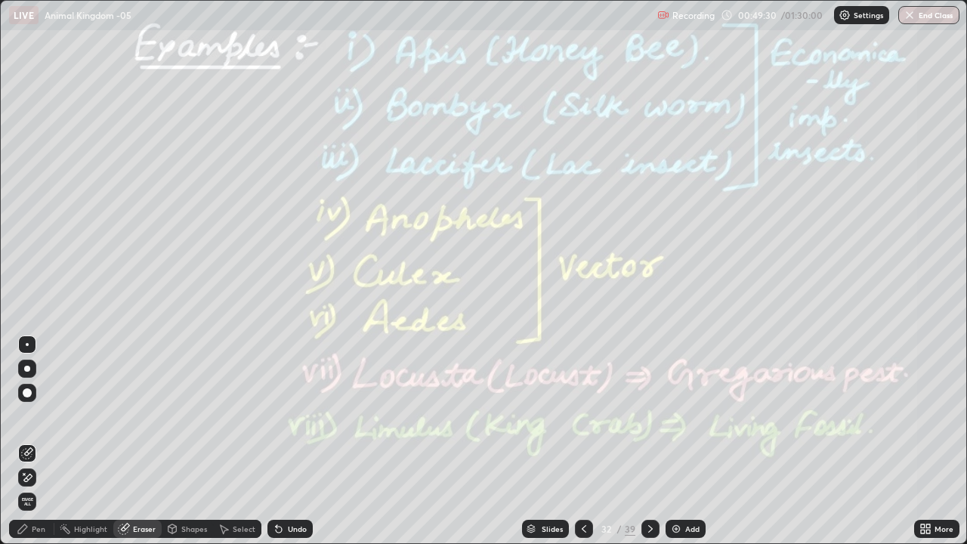
click at [25, 531] on icon at bounding box center [23, 529] width 12 height 12
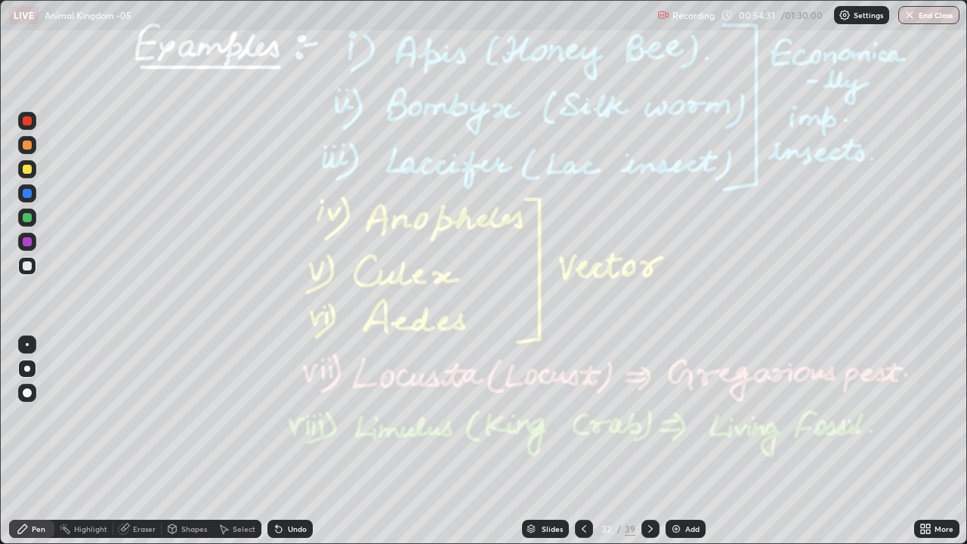
click at [24, 162] on div at bounding box center [27, 169] width 18 height 18
click at [648, 529] on icon at bounding box center [650, 529] width 12 height 12
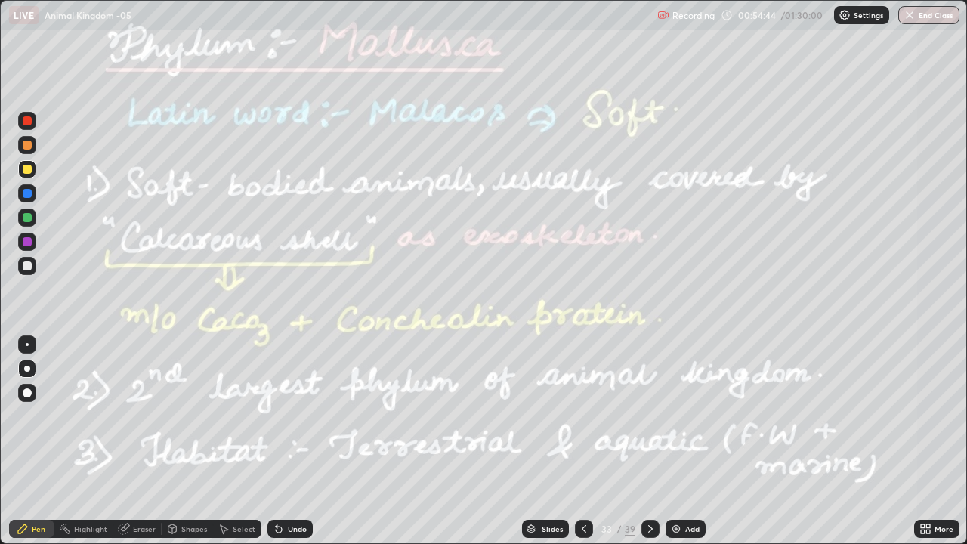
click at [91, 535] on div "Highlight" at bounding box center [83, 529] width 59 height 18
click at [23, 193] on div at bounding box center [27, 193] width 9 height 9
click at [281, 523] on icon at bounding box center [279, 529] width 12 height 12
click at [927, 526] on icon at bounding box center [928, 526] width 4 height 4
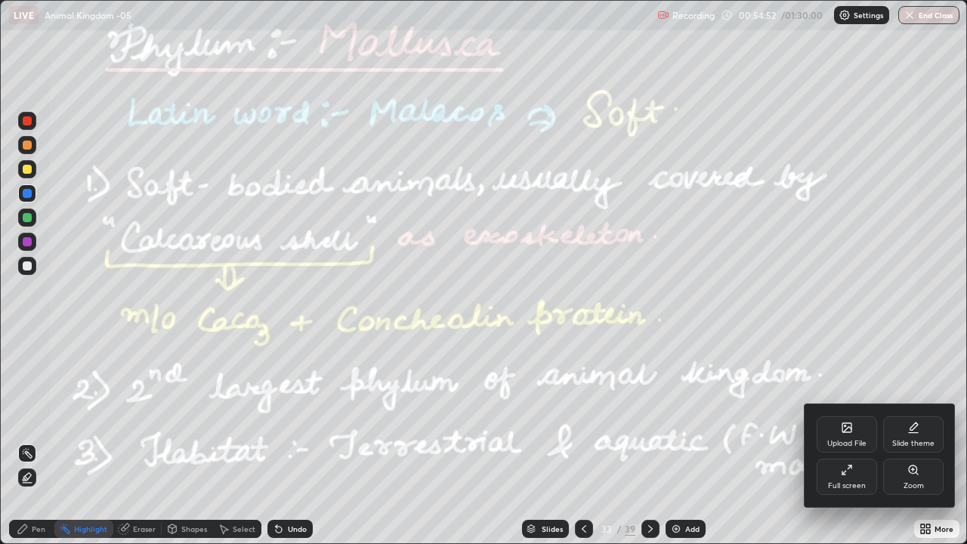
click at [846, 474] on icon at bounding box center [847, 470] width 12 height 12
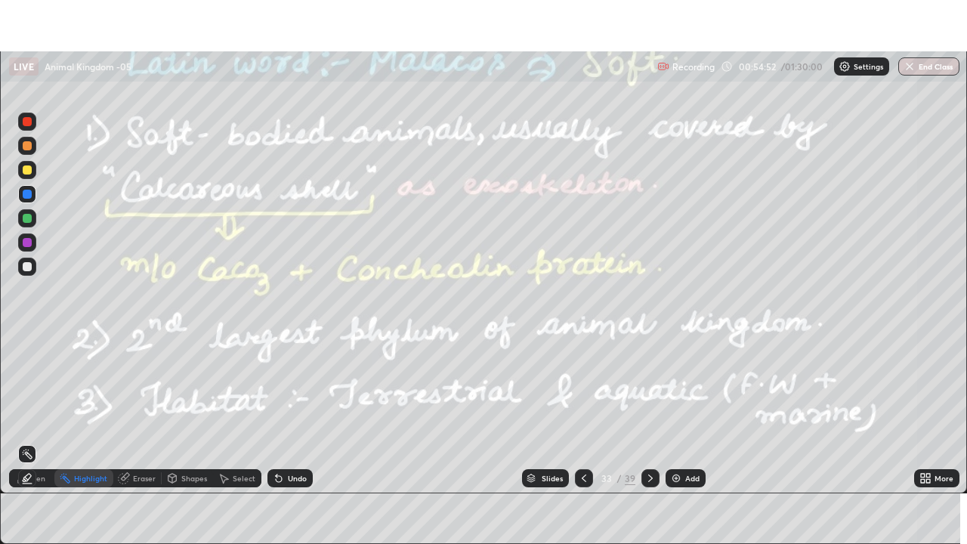
scroll to position [75086, 74561]
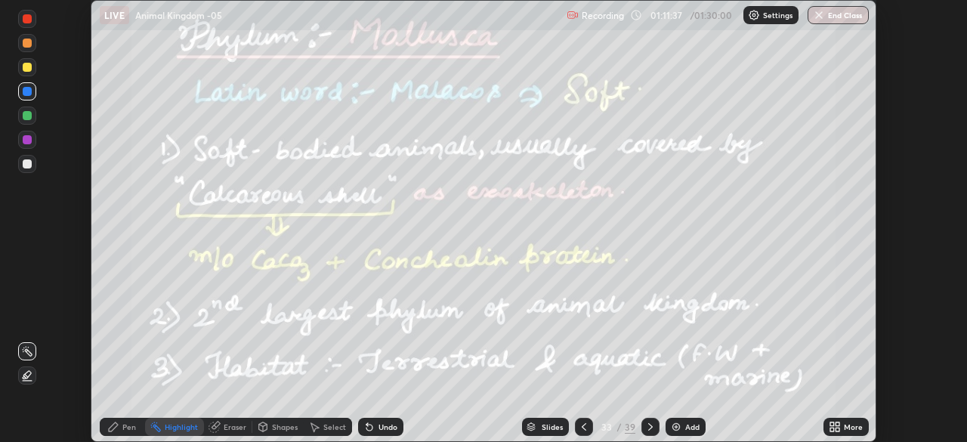
click at [854, 429] on div "More" at bounding box center [853, 427] width 19 height 8
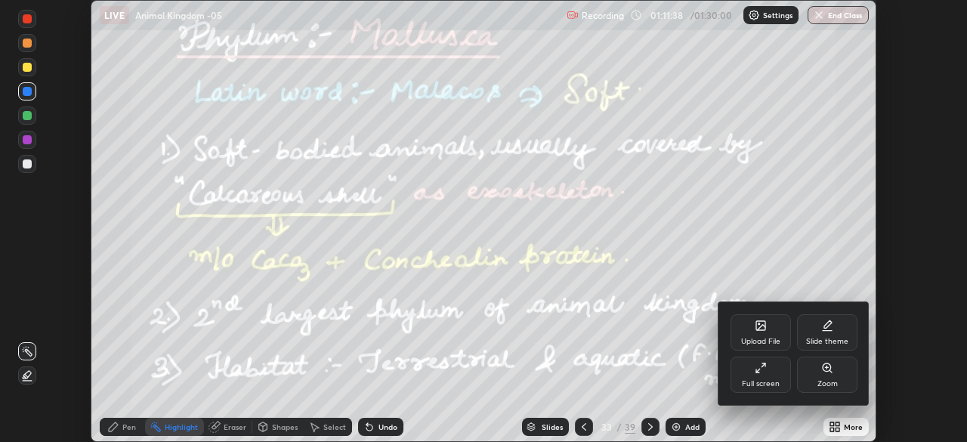
click at [773, 380] on div "Full screen" at bounding box center [761, 384] width 38 height 8
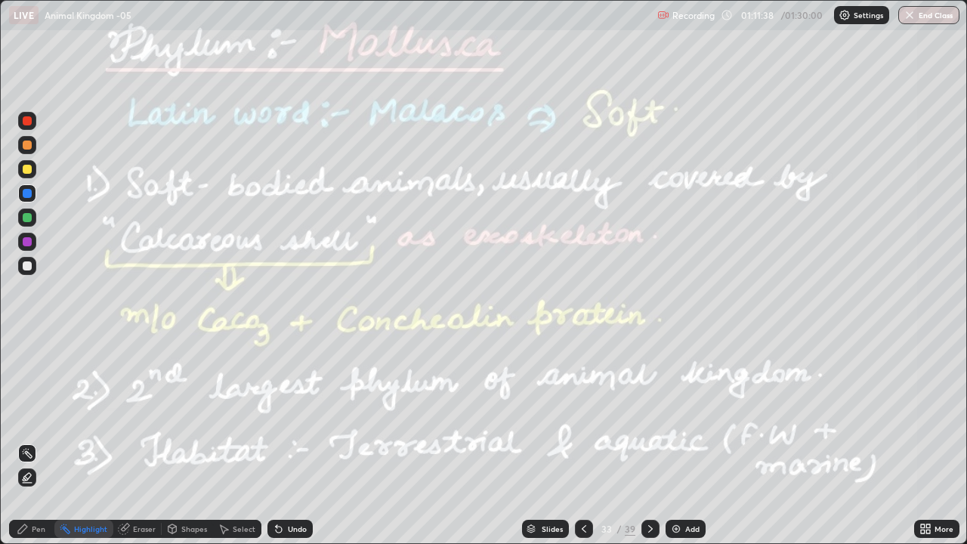
scroll to position [544, 967]
click at [923, 14] on button "End Class" at bounding box center [928, 15] width 61 height 18
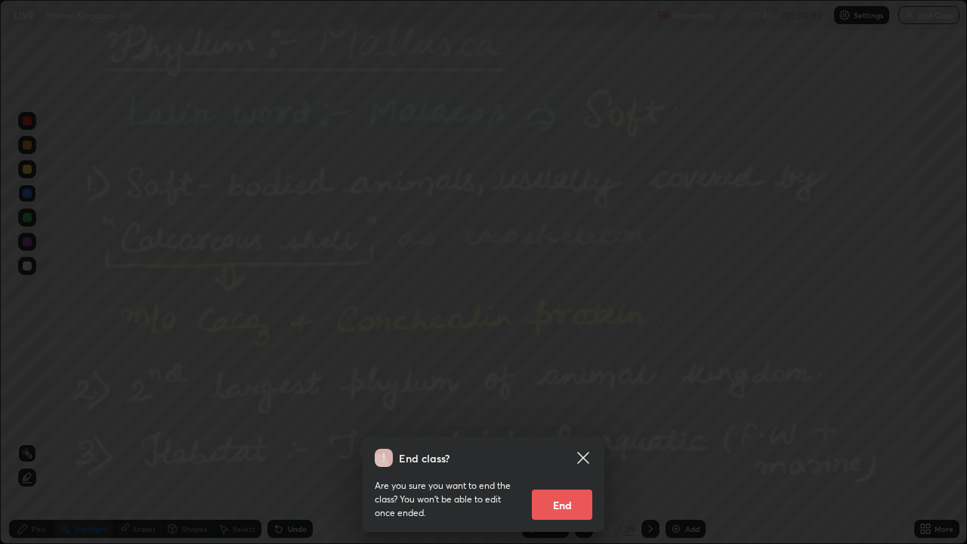
click at [570, 508] on button "End" at bounding box center [562, 504] width 60 height 30
